Goal: Information Seeking & Learning: Check status

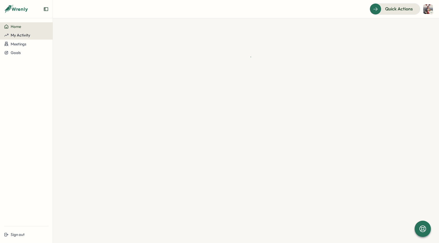
click at [19, 34] on span "My Activity" at bounding box center [21, 35] width 20 height 5
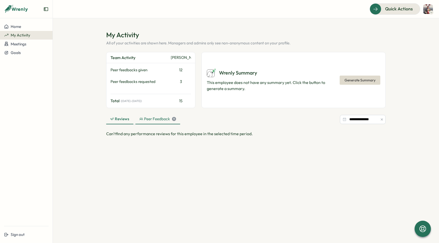
click at [144, 121] on div "Peer Feedback 11" at bounding box center [157, 119] width 37 height 6
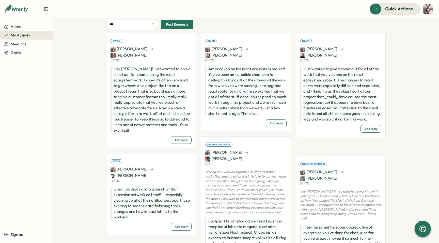
scroll to position [123, 0]
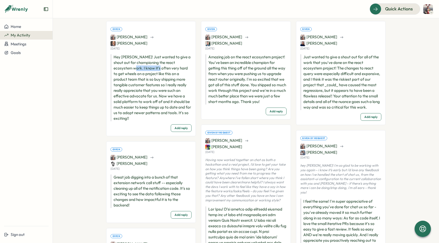
drag, startPoint x: 117, startPoint y: 60, endPoint x: 142, endPoint y: 60, distance: 24.9
click at [142, 60] on p "Hey [PERSON_NAME]! Just wanted to give a shout out for championing the react ec…" at bounding box center [150, 87] width 81 height 67
click at [170, 62] on p "Hey [PERSON_NAME]! Just wanted to give a shout out for championing the react ec…" at bounding box center [150, 87] width 81 height 67
drag, startPoint x: 114, startPoint y: 69, endPoint x: 140, endPoint y: 72, distance: 26.5
click at [140, 72] on p "Hey [PERSON_NAME]! Just wanted to give a shout out for championing the react ec…" at bounding box center [150, 87] width 81 height 67
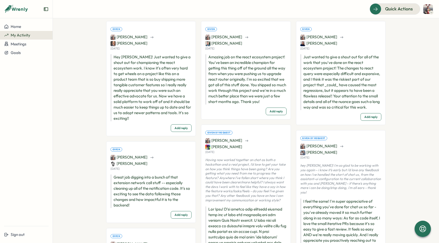
click at [154, 69] on p "Hey [PERSON_NAME]! Just wanted to give a shout out for championing the react ec…" at bounding box center [150, 87] width 81 height 67
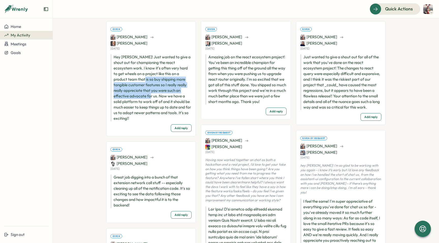
drag, startPoint x: 117, startPoint y: 69, endPoint x: 124, endPoint y: 86, distance: 18.4
click at [124, 86] on p "Hey [PERSON_NAME]! Just wanted to give a shout out for championing the react ec…" at bounding box center [150, 87] width 81 height 67
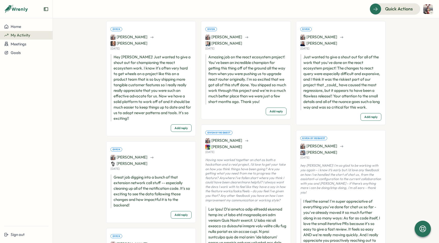
click at [134, 87] on p "Hey [PERSON_NAME]! Just wanted to give a shout out for championing the react ec…" at bounding box center [150, 87] width 81 height 67
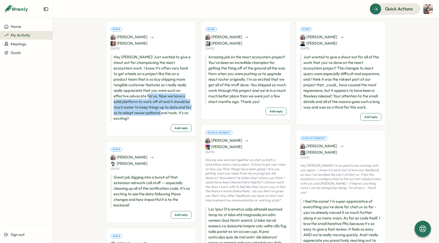
drag, startPoint x: 121, startPoint y: 86, endPoint x: 143, endPoint y: 100, distance: 26.1
click at [143, 100] on p "Hey [PERSON_NAME]! Just wanted to give a shout out for championing the react ec…" at bounding box center [150, 87] width 81 height 67
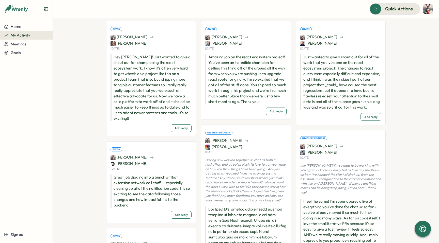
click at [149, 71] on p "Hey [PERSON_NAME]! Just wanted to give a shout out for championing the react ec…" at bounding box center [150, 87] width 81 height 67
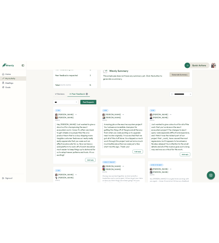
scroll to position [0, 0]
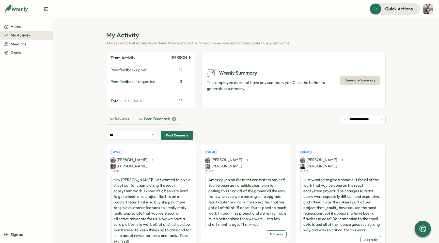
click at [91, 80] on section "**********" at bounding box center [246, 130] width 386 height 225
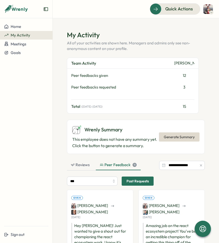
click at [115, 15] on header "Quick Actions" at bounding box center [136, 9] width 167 height 18
